Goal: Communication & Community: Participate in discussion

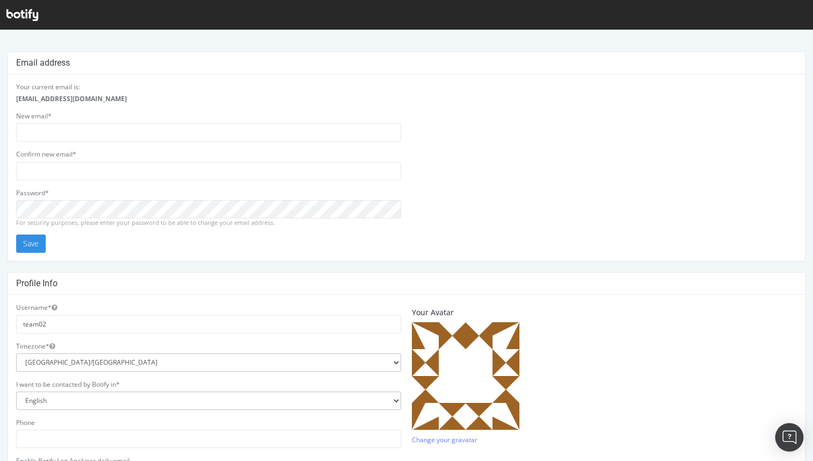
click at [787, 438] on img "Open Intercom Messenger" at bounding box center [790, 437] width 14 height 14
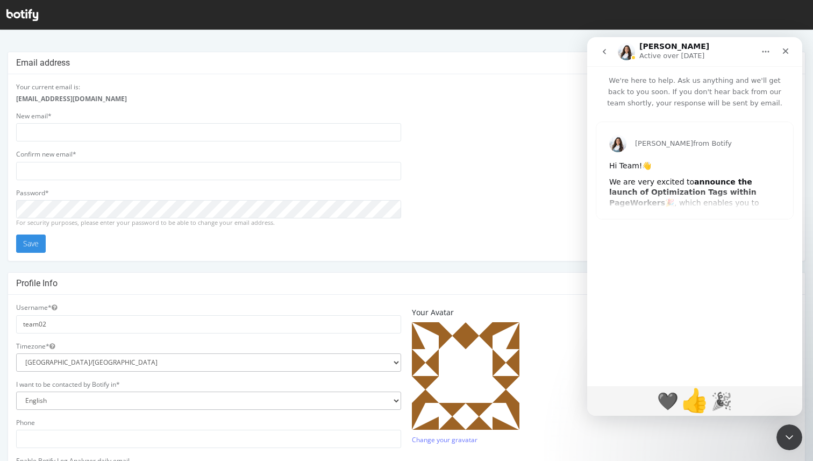
click at [695, 411] on span "👍" at bounding box center [695, 400] width 29 height 27
click at [699, 401] on span "👍" at bounding box center [695, 400] width 29 height 27
click at [727, 401] on span "🎉" at bounding box center [722, 400] width 29 height 27
click at [607, 52] on icon "go back" at bounding box center [604, 51] width 9 height 9
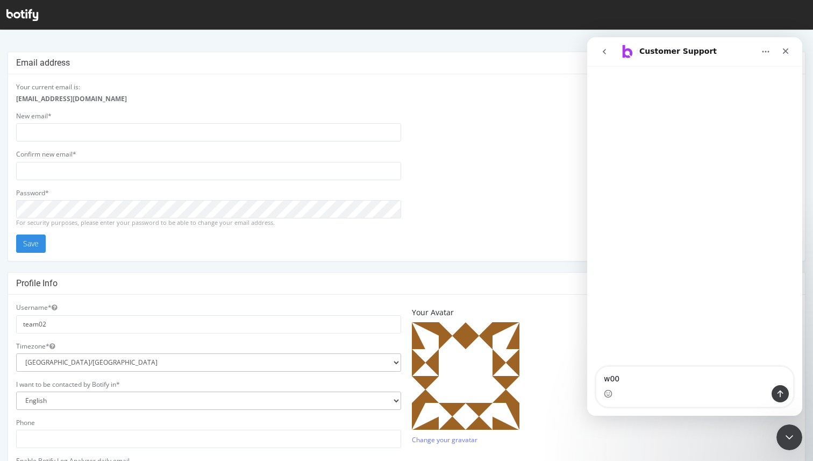
type textarea "w00t"
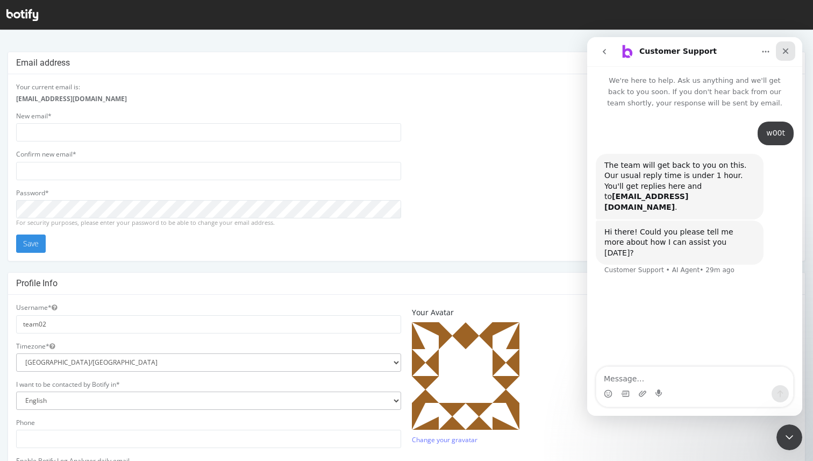
click at [788, 54] on icon "Close" at bounding box center [786, 51] width 9 height 9
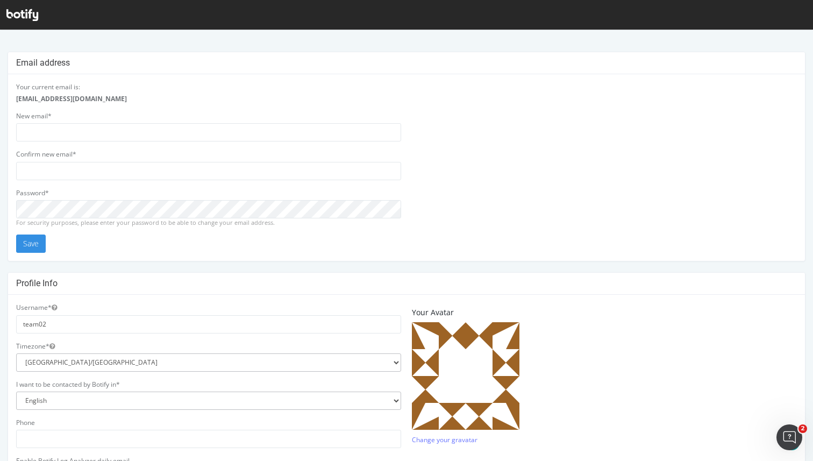
scroll to position [246, 0]
